Goal: Transaction & Acquisition: Purchase product/service

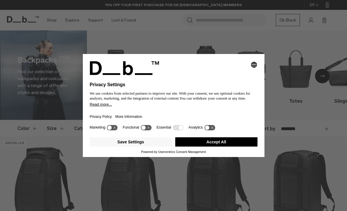
click at [238, 147] on button "Accept All" at bounding box center [216, 141] width 82 height 9
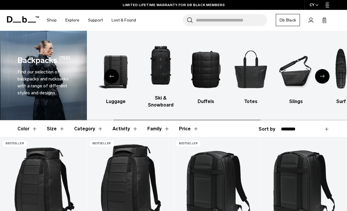
click at [163, 102] on h3 "Ski & Snowboard" at bounding box center [160, 102] width 35 height 14
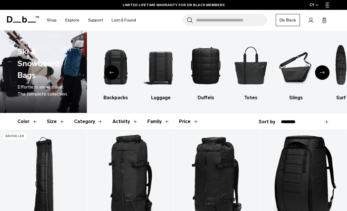
click at [327, 76] on div "Next slide" at bounding box center [322, 72] width 15 height 15
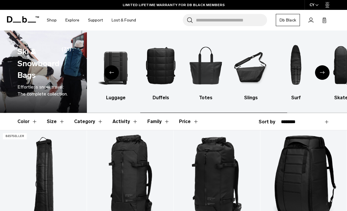
click at [322, 76] on div "Next slide" at bounding box center [322, 72] width 15 height 15
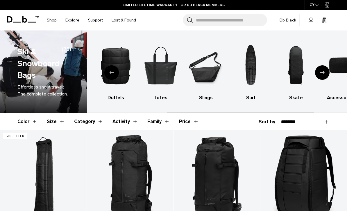
click at [322, 75] on div "Next slide" at bounding box center [322, 72] width 15 height 15
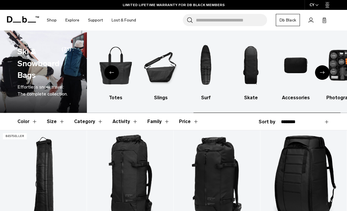
click at [321, 75] on div "Next slide" at bounding box center [322, 72] width 15 height 15
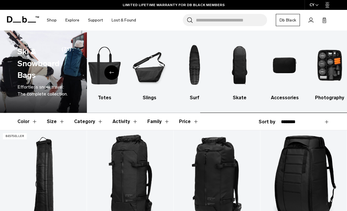
click at [321, 75] on img "10 / 10" at bounding box center [329, 65] width 35 height 52
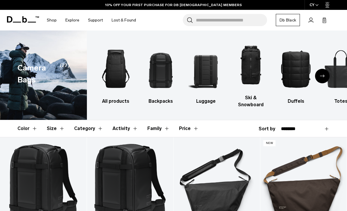
click at [199, 64] on img "3 / 10" at bounding box center [205, 69] width 35 height 52
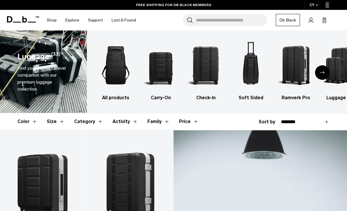
click at [160, 64] on img "2 / 6" at bounding box center [160, 65] width 35 height 52
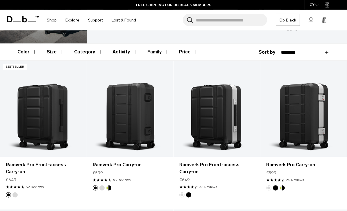
scroll to position [70, 0]
click at [105, 149] on button "Add to Cart" at bounding box center [130, 147] width 81 height 13
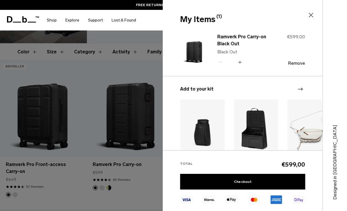
click at [313, 22] on div "My Items (1) Close" at bounding box center [242, 19] width 158 height 12
click at [310, 17] on icon at bounding box center [310, 15] width 7 height 7
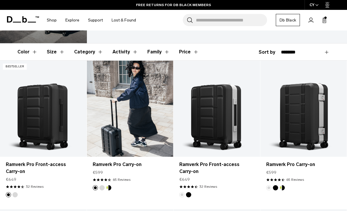
click at [106, 113] on link "Ramverk Pro Carry-on" at bounding box center [130, 109] width 86 height 96
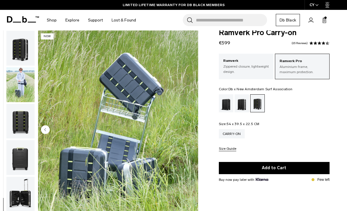
click at [14, 86] on img "button" at bounding box center [20, 84] width 28 height 35
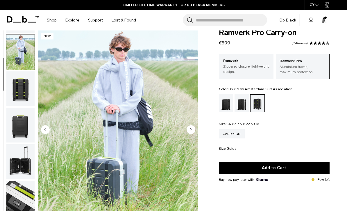
scroll to position [37, 0]
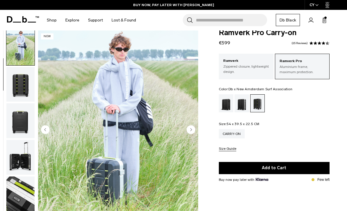
click at [18, 87] on img "button" at bounding box center [20, 84] width 28 height 35
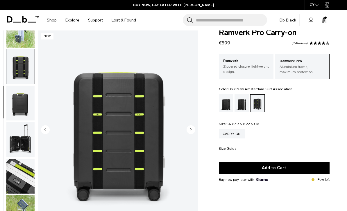
scroll to position [58, 0]
click at [17, 101] on img "button" at bounding box center [20, 103] width 28 height 35
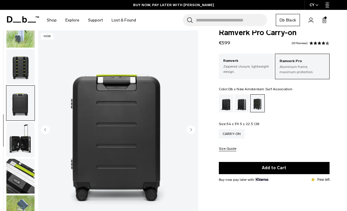
click at [24, 132] on img "button" at bounding box center [20, 139] width 28 height 35
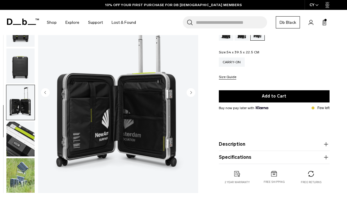
scroll to position [83, 0]
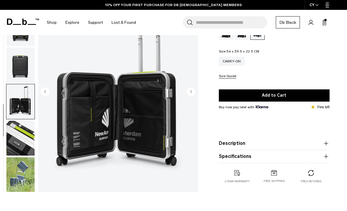
click at [18, 132] on img "button" at bounding box center [20, 138] width 28 height 35
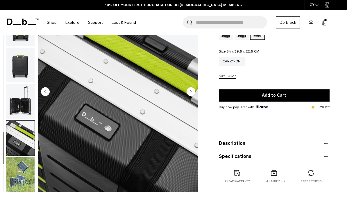
click at [21, 171] on img "button" at bounding box center [20, 174] width 28 height 35
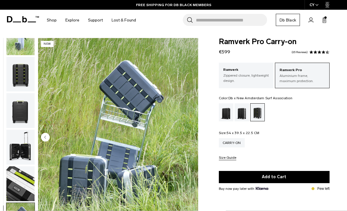
scroll to position [0, 0]
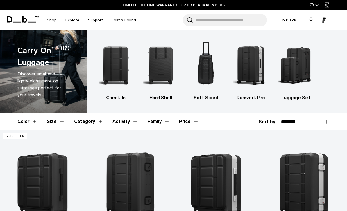
click at [252, 64] on img "4 / 5" at bounding box center [250, 65] width 35 height 52
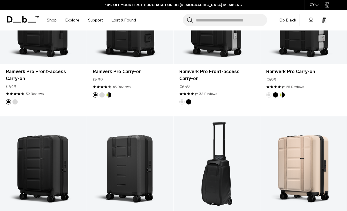
scroll to position [147, 0]
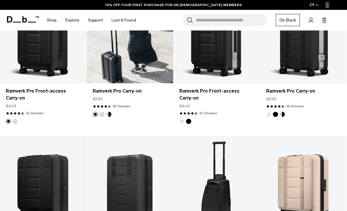
click at [111, 60] on link "Ramverk Pro Carry-on" at bounding box center [130, 35] width 86 height 96
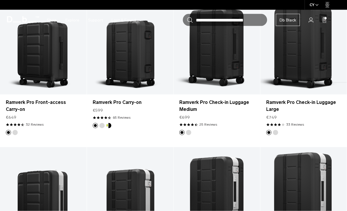
scroll to position [207, 0]
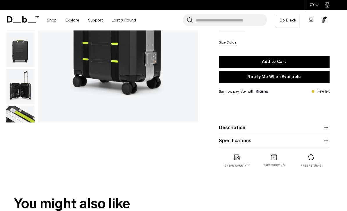
scroll to position [103, 0]
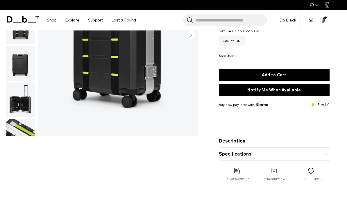
click at [326, 141] on icon "button" at bounding box center [326, 141] width 4 height 0
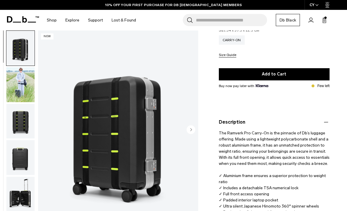
scroll to position [104, 0]
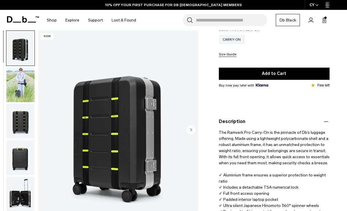
click at [21, 85] on img "button" at bounding box center [20, 84] width 28 height 35
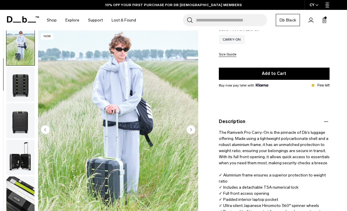
click at [19, 92] on img "button" at bounding box center [20, 84] width 28 height 35
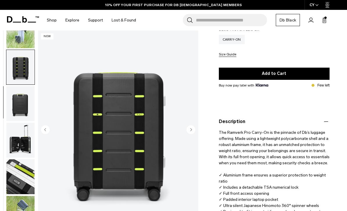
scroll to position [58, 0]
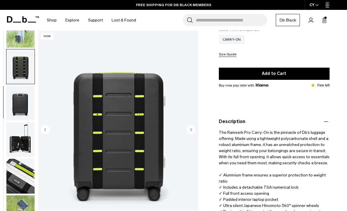
click at [17, 94] on img "button" at bounding box center [20, 103] width 28 height 35
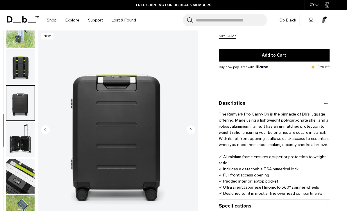
scroll to position [123, 0]
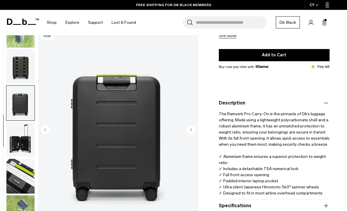
click at [25, 136] on img "button" at bounding box center [20, 139] width 28 height 35
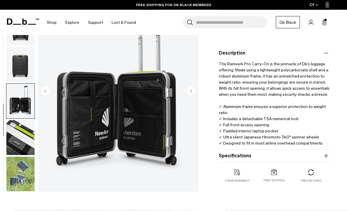
scroll to position [174, 0]
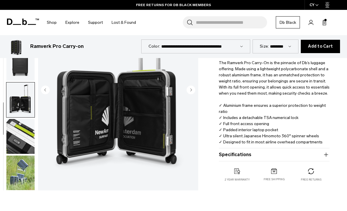
click at [23, 128] on img "button" at bounding box center [20, 136] width 28 height 35
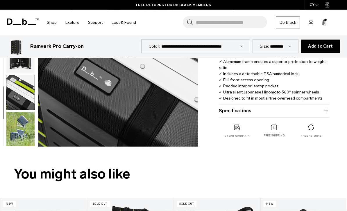
scroll to position [219, 0]
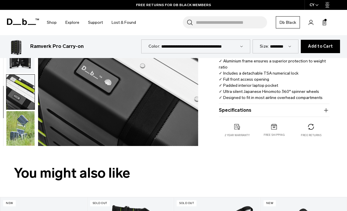
click at [23, 127] on img "button" at bounding box center [20, 128] width 28 height 35
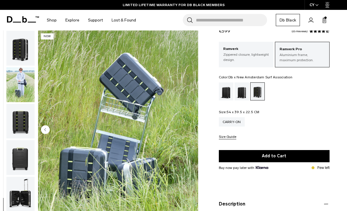
scroll to position [12, 0]
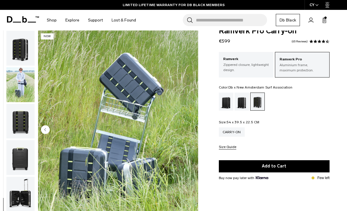
click at [19, 52] on img "button" at bounding box center [20, 48] width 28 height 35
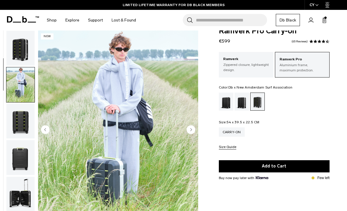
scroll to position [0, 0]
click at [16, 51] on img "button" at bounding box center [20, 48] width 28 height 35
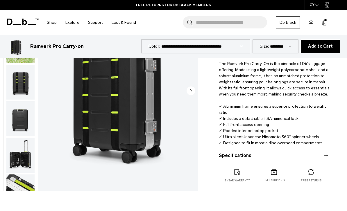
scroll to position [174, 0]
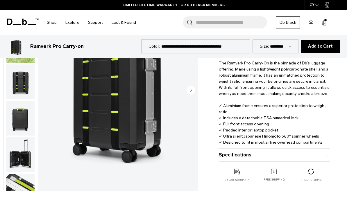
click at [322, 155] on button "Specifications" at bounding box center [274, 155] width 111 height 7
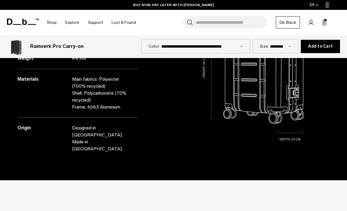
scroll to position [639, 0]
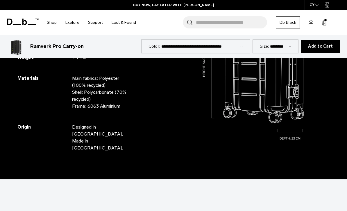
click at [12, 21] on icon at bounding box center [10, 22] width 6 height 6
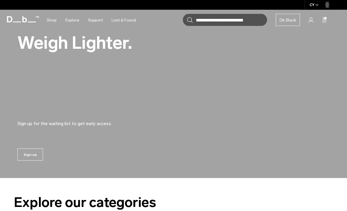
scroll to position [369, 0]
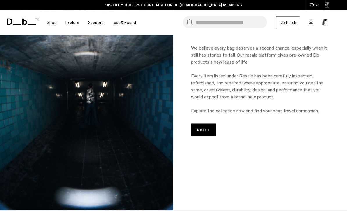
scroll to position [612, 0]
click at [206, 132] on link "Resale" at bounding box center [203, 129] width 25 height 12
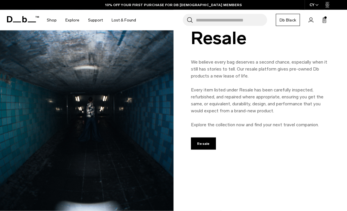
scroll to position [533, 0]
